Goal: Transaction & Acquisition: Purchase product/service

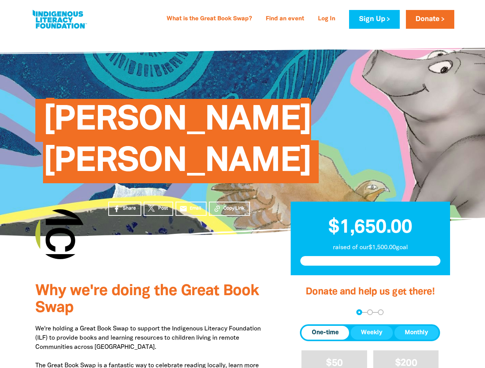
click at [242, 184] on div "[PERSON_NAME] [PERSON_NAME]" at bounding box center [242, 136] width 460 height 202
click at [229, 205] on span "Copy Link" at bounding box center [233, 208] width 21 height 7
click at [310, 310] on div "arrow_back Back Step 1 Step 2 Step 3" at bounding box center [370, 313] width 140 height 6
click at [359, 312] on div "Navigate to step 1 of 3 to enter your donation amount" at bounding box center [359, 313] width 2 height 2
click at [325, 328] on span "One-time" at bounding box center [325, 332] width 27 height 9
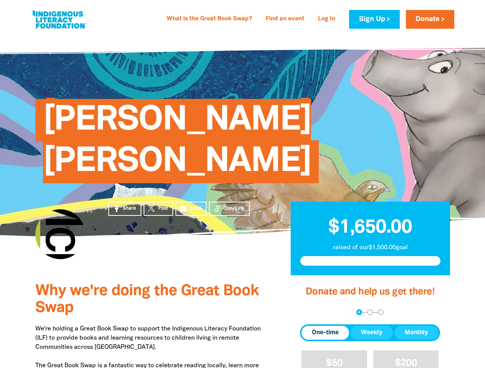
click at [371, 328] on span "Weekly" at bounding box center [371, 332] width 21 height 9
click at [416, 328] on span "Monthly" at bounding box center [415, 332] width 23 height 9
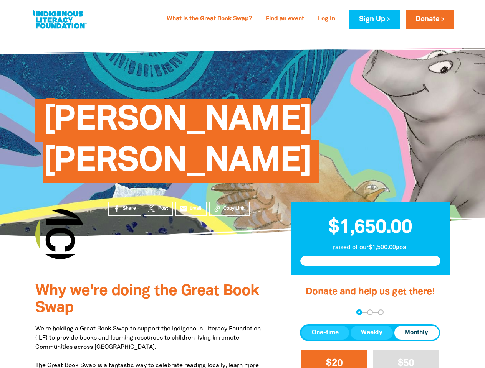
click at [334, 359] on span "$20" at bounding box center [334, 363] width 17 height 9
